Goal: Find specific fact

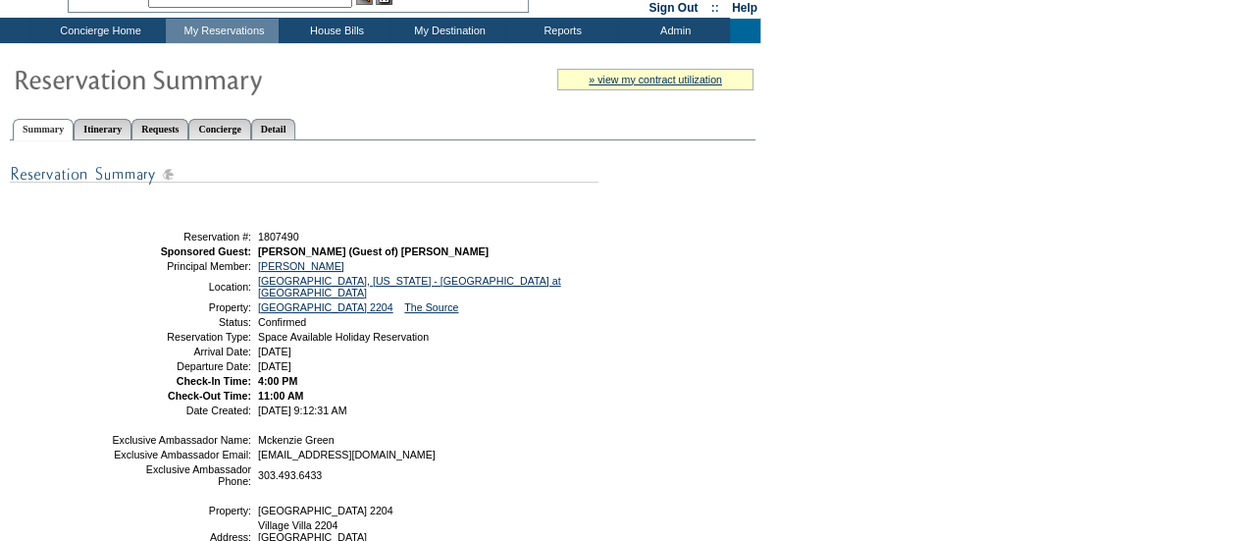
scroll to position [294, 0]
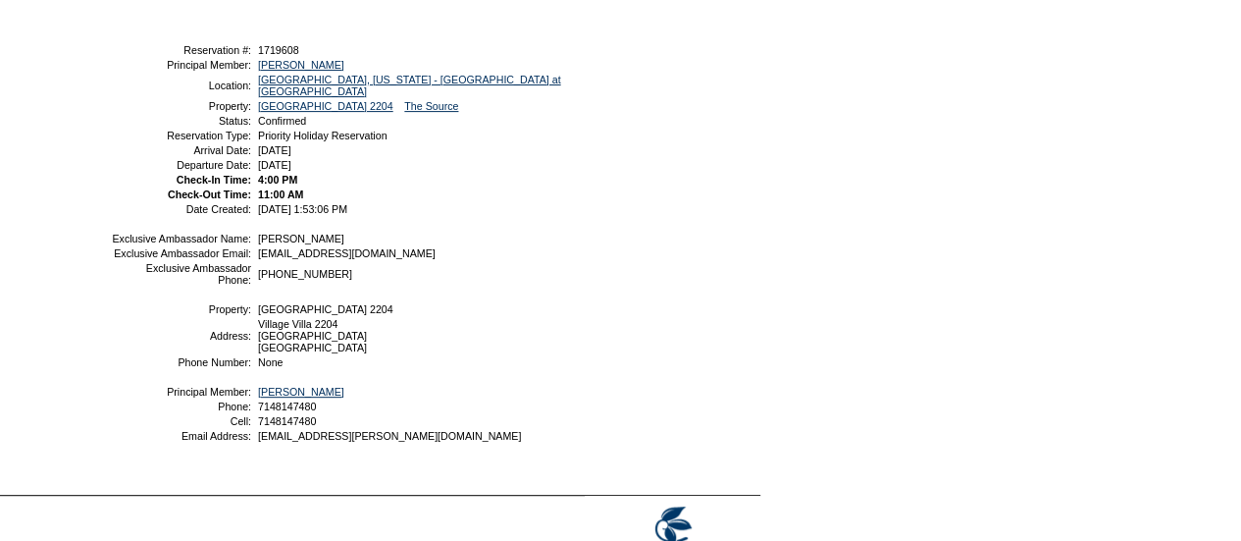
scroll to position [372, 0]
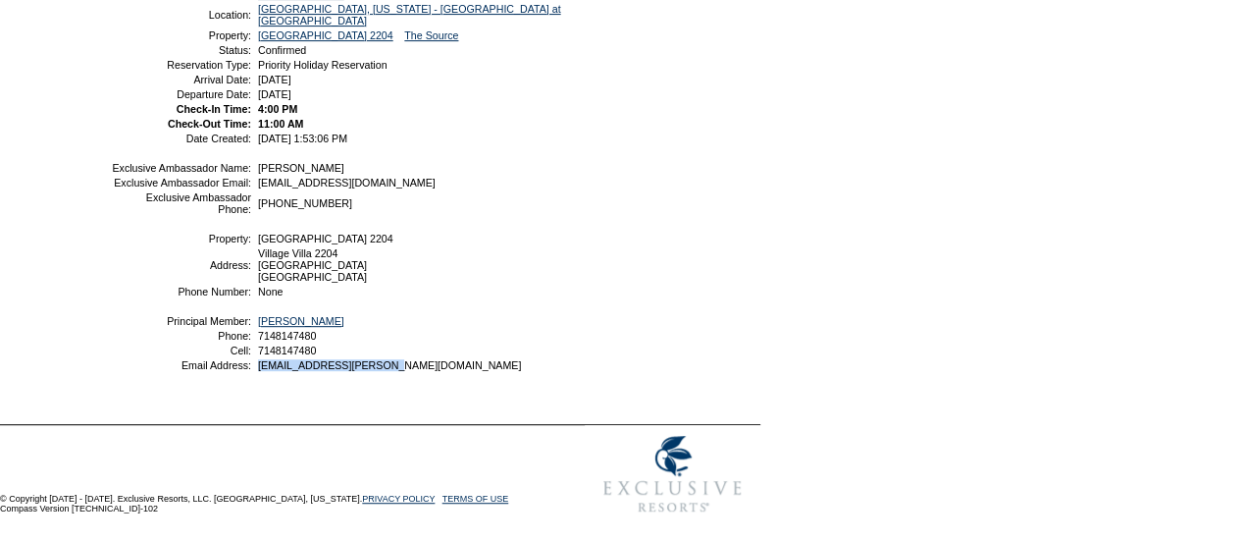
drag, startPoint x: 388, startPoint y: 364, endPoint x: 259, endPoint y: 370, distance: 129.6
click at [259, 370] on table "Exclusive Ambassador Name: Amelia Martin Exclusive Ambassador Email: amartin@ex…" at bounding box center [353, 266] width 490 height 215
copy span "gsf@findley-reports.com"
drag, startPoint x: 331, startPoint y: 347, endPoint x: 255, endPoint y: 350, distance: 75.6
click at [255, 350] on td "7148147480" at bounding box center [424, 350] width 341 height 12
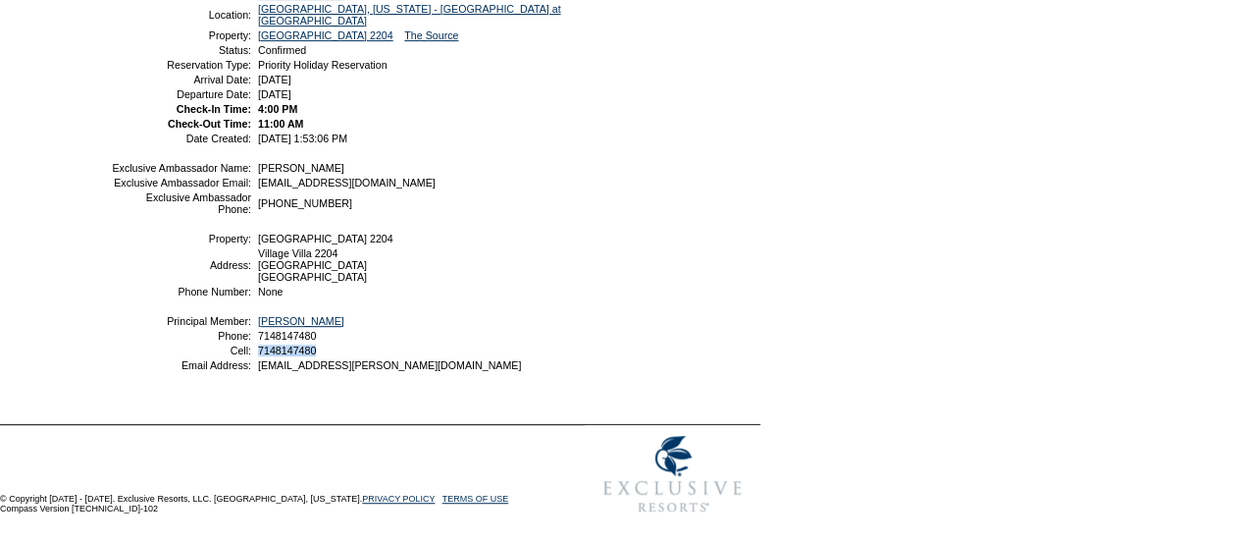
copy span "7148147480"
drag, startPoint x: 406, startPoint y: 369, endPoint x: 253, endPoint y: 368, distance: 153.0
click at [252, 368] on table "Exclusive Ambassador Name: Amelia Martin Exclusive Ambassador Email: amartin@ex…" at bounding box center [353, 266] width 490 height 215
copy span "gsf@findley-reports.com"
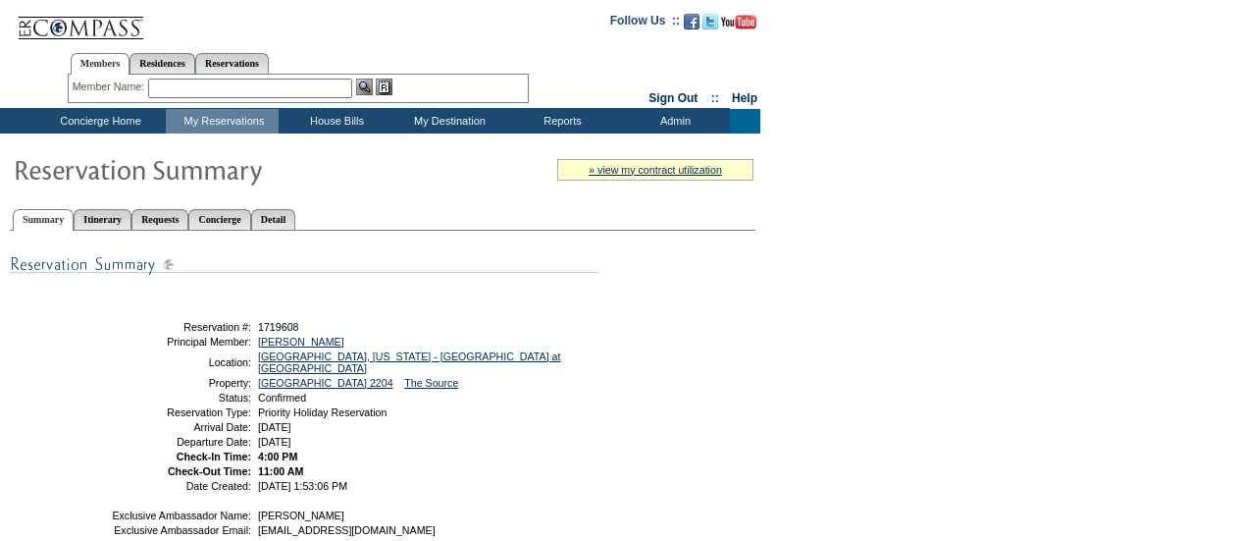
scroll to position [372, 0]
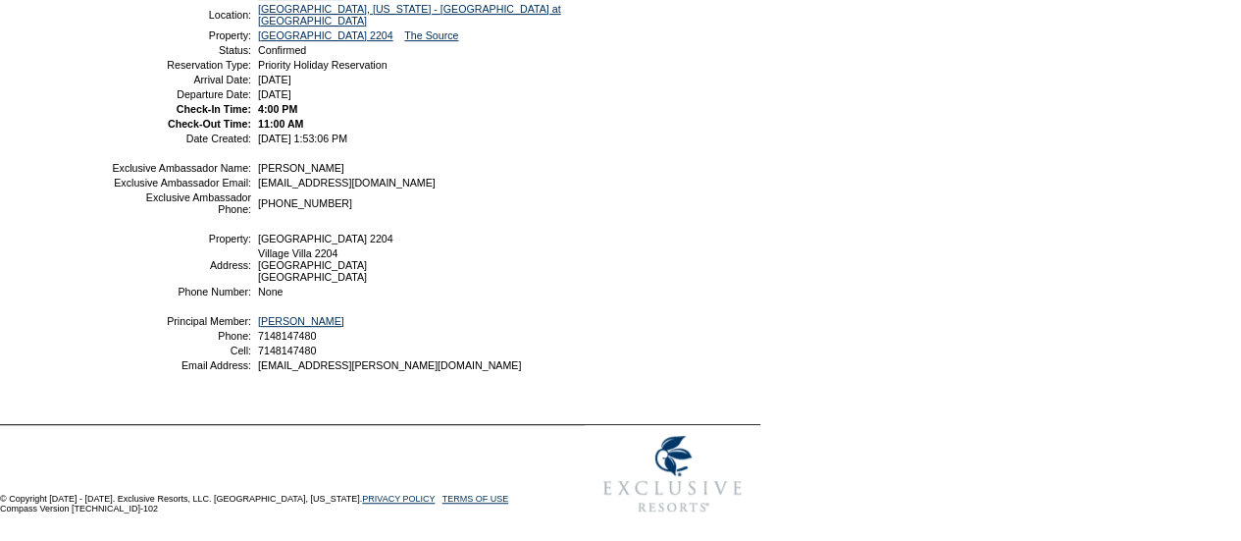
drag, startPoint x: 795, startPoint y: 283, endPoint x: 779, endPoint y: 250, distance: 36.9
click at [795, 283] on form "Follow Us ::" at bounding box center [620, 88] width 1241 height 870
